Goal: Entertainment & Leisure: Consume media (video, audio)

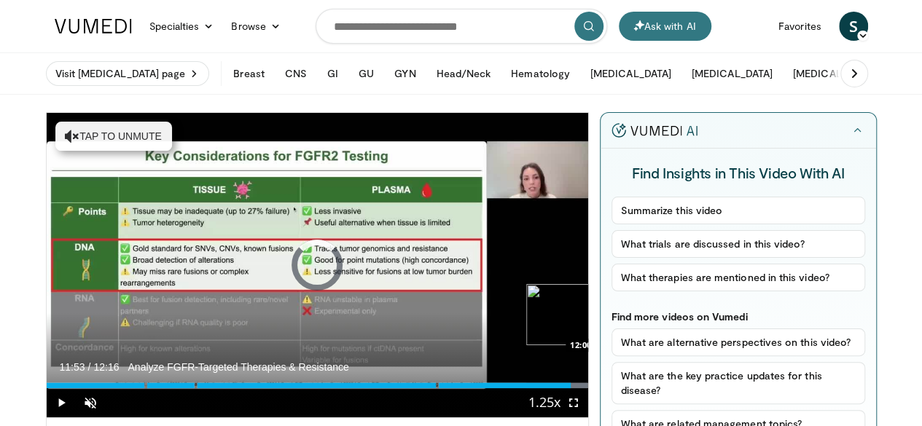
click at [624, 388] on div "Progress Bar" at bounding box center [624, 385] width 1 height 6
click at [630, 388] on div "Progress Bar" at bounding box center [630, 385] width 1 height 6
click at [578, 388] on div "12:08" at bounding box center [314, 385] width 535 height 6
click at [603, 388] on div "Progress Bar" at bounding box center [603, 385] width 1 height 6
click at [614, 388] on div "Progress Bar" at bounding box center [614, 385] width 1 height 6
